Goal: Transaction & Acquisition: Book appointment/travel/reservation

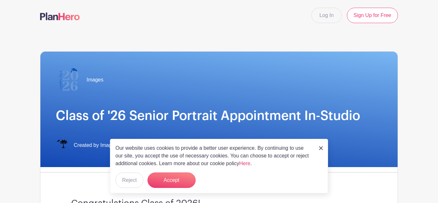
click at [321, 150] on img at bounding box center [321, 148] width 4 height 4
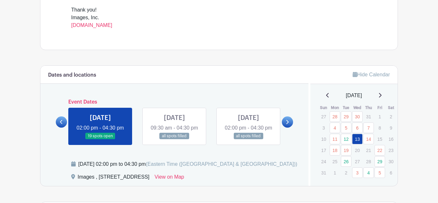
scroll to position [282, 0]
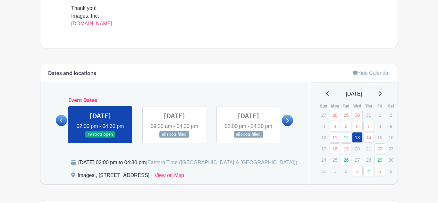
click at [288, 123] on icon at bounding box center [288, 120] width 3 height 4
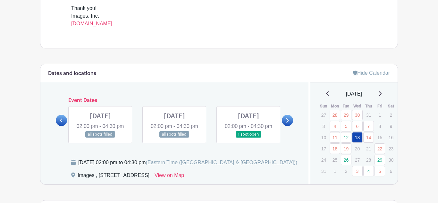
click at [249, 138] on link at bounding box center [249, 138] width 0 height 0
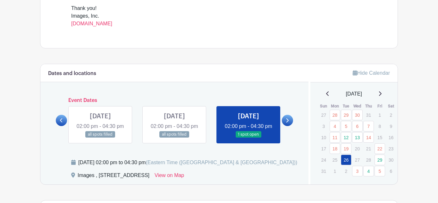
click at [249, 138] on link at bounding box center [249, 138] width 0 height 0
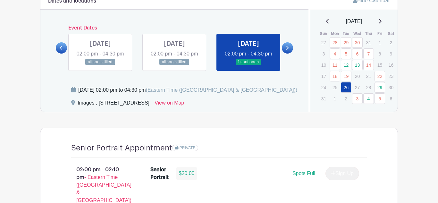
scroll to position [373, 0]
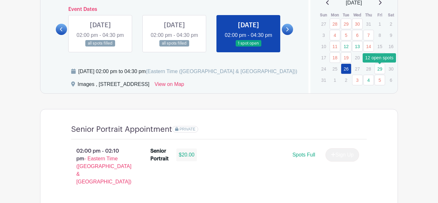
click at [378, 69] on link "29" at bounding box center [380, 69] width 11 height 11
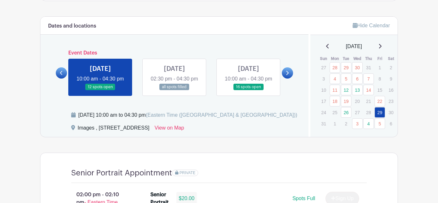
scroll to position [330, 0]
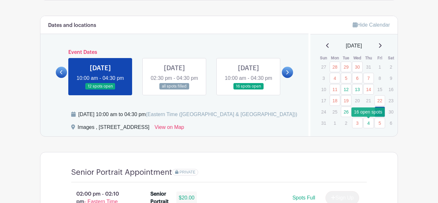
click at [369, 127] on link "4" at bounding box center [369, 123] width 11 height 11
click at [249, 90] on link at bounding box center [249, 90] width 0 height 0
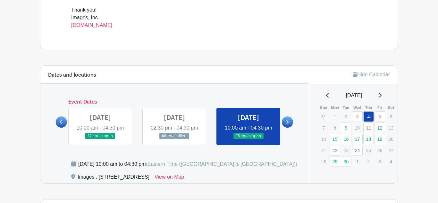
scroll to position [279, 0]
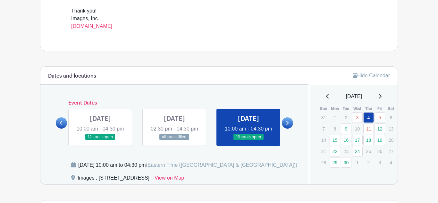
click at [326, 97] on icon at bounding box center [327, 96] width 3 height 5
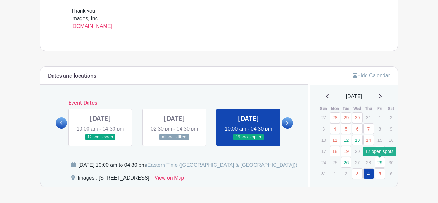
click at [379, 164] on link "29" at bounding box center [380, 162] width 11 height 11
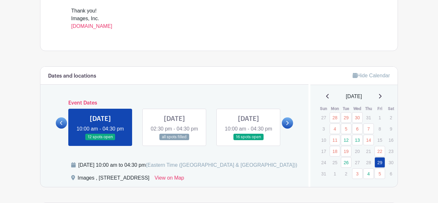
click at [100, 141] on link at bounding box center [100, 141] width 0 height 0
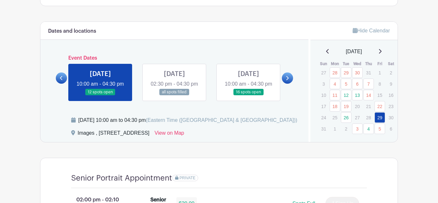
scroll to position [325, 0]
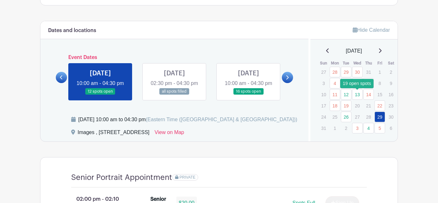
click at [359, 97] on link "13" at bounding box center [357, 94] width 11 height 11
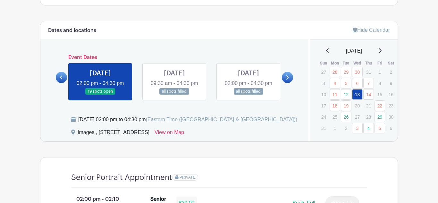
click at [100, 95] on link at bounding box center [100, 95] width 0 height 0
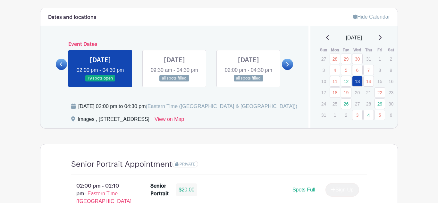
scroll to position [339, 0]
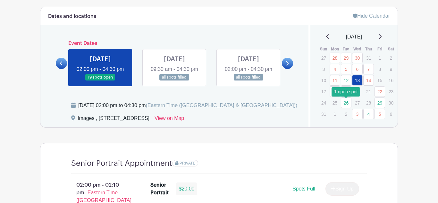
click at [348, 105] on link "26" at bounding box center [346, 103] width 11 height 11
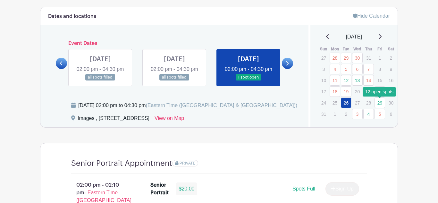
click at [381, 104] on link "29" at bounding box center [380, 103] width 11 height 11
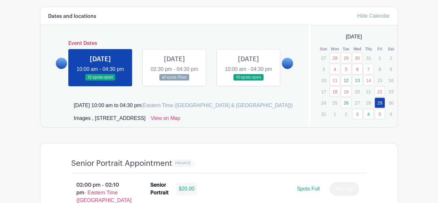
click at [380, 104] on link "29" at bounding box center [380, 103] width 11 height 11
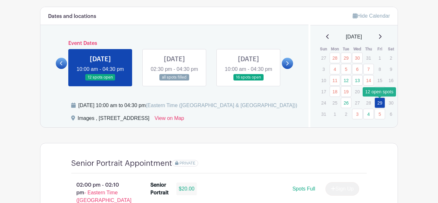
click at [380, 104] on link "29" at bounding box center [380, 103] width 11 height 11
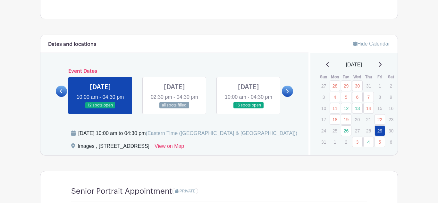
scroll to position [312, 0]
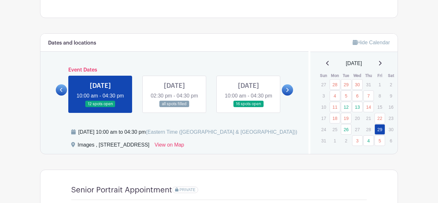
click at [100, 108] on link at bounding box center [100, 108] width 0 height 0
click at [367, 144] on link "4" at bounding box center [369, 140] width 11 height 11
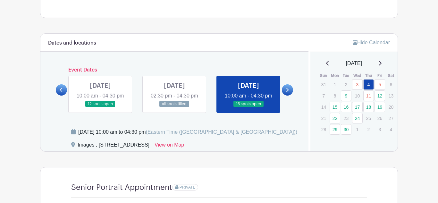
click at [249, 108] on link at bounding box center [249, 108] width 0 height 0
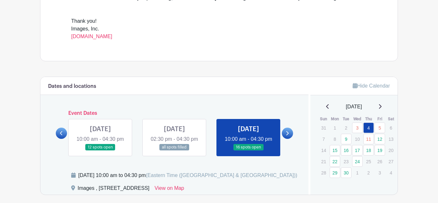
scroll to position [273, 0]
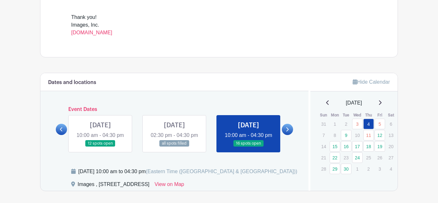
click at [322, 103] on div "[DATE]" at bounding box center [354, 103] width 72 height 8
click at [326, 103] on icon at bounding box center [327, 102] width 3 height 4
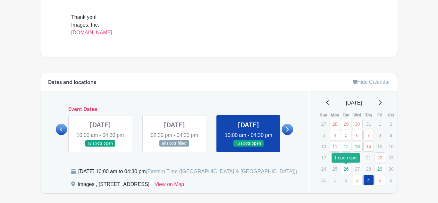
click at [347, 172] on link "26" at bounding box center [346, 169] width 11 height 11
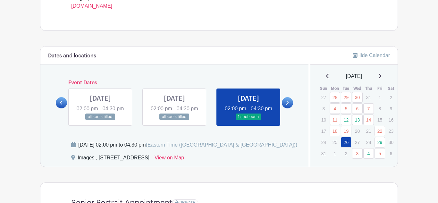
scroll to position [294, 0]
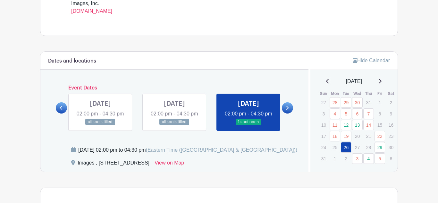
click at [249, 125] on link at bounding box center [249, 125] width 0 height 0
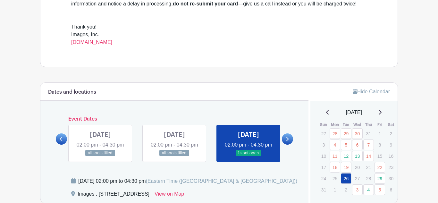
scroll to position [264, 0]
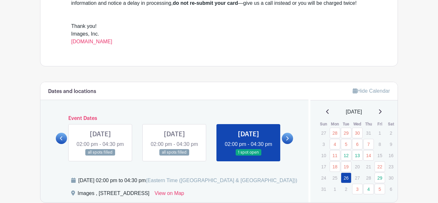
click at [382, 114] on icon at bounding box center [380, 111] width 3 height 4
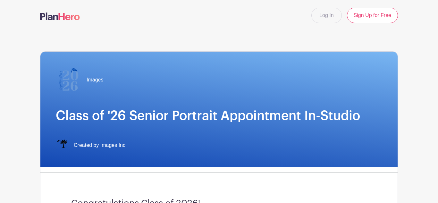
scroll to position [2, 0]
